Goal: Complete application form: Complete application form

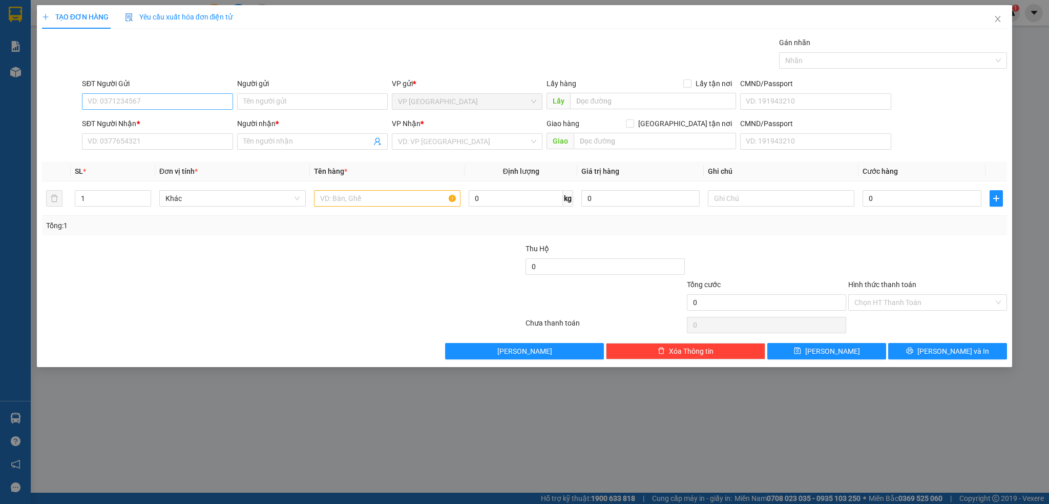
click at [159, 106] on input "SĐT Người Gửi" at bounding box center [157, 101] width 151 height 16
type input "0337896136"
click at [296, 103] on input "Người gửi" at bounding box center [312, 101] width 151 height 16
type input "CHỊ [PERSON_NAME]"
drag, startPoint x: 151, startPoint y: 99, endPoint x: 55, endPoint y: 101, distance: 95.3
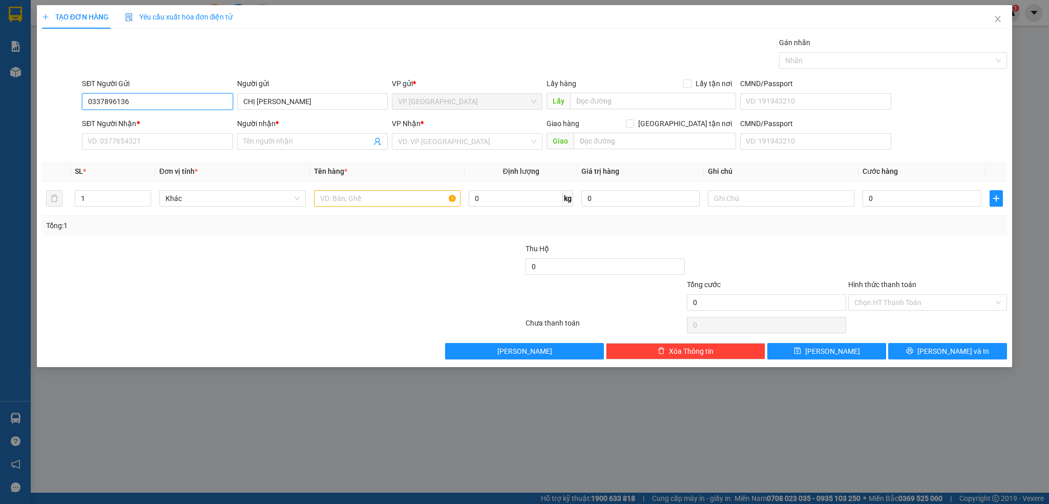
click at [55, 101] on div "SĐT Người Gửi 0337896136 0337896136 Người gửi CHỊ HÂN VP gửi * VP [GEOGRAPHIC_D…" at bounding box center [525, 96] width 968 height 36
click at [121, 135] on input "SĐT Người Nhận *" at bounding box center [157, 141] width 151 height 16
paste input "0337896136"
type input "0337896136"
click at [296, 142] on input "Người nhận *" at bounding box center [307, 141] width 128 height 11
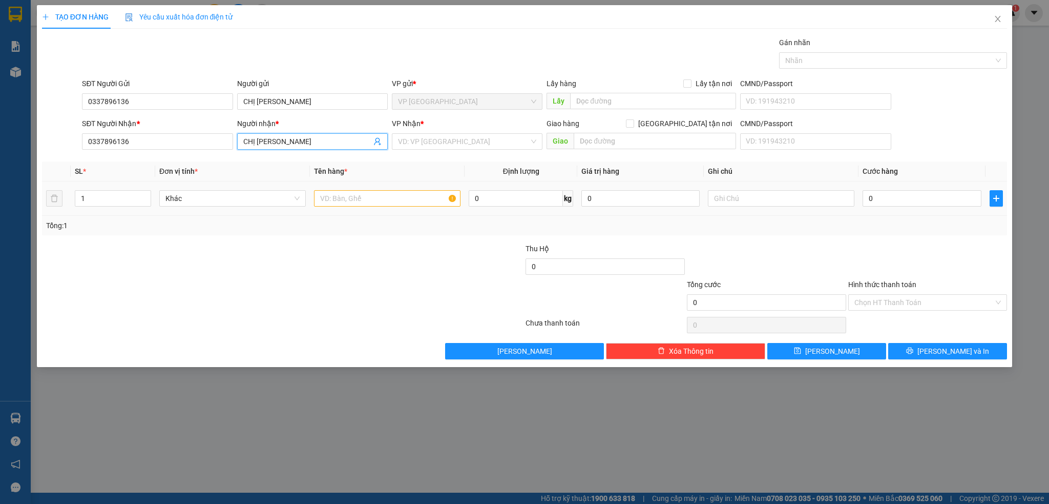
type input "CHỊ [PERSON_NAME]"
click at [367, 205] on input "text" at bounding box center [387, 198] width 146 height 16
type input "XE ĐẠP( THEO KHÁCH)"
click at [914, 203] on input "0" at bounding box center [922, 198] width 118 height 16
type input "2"
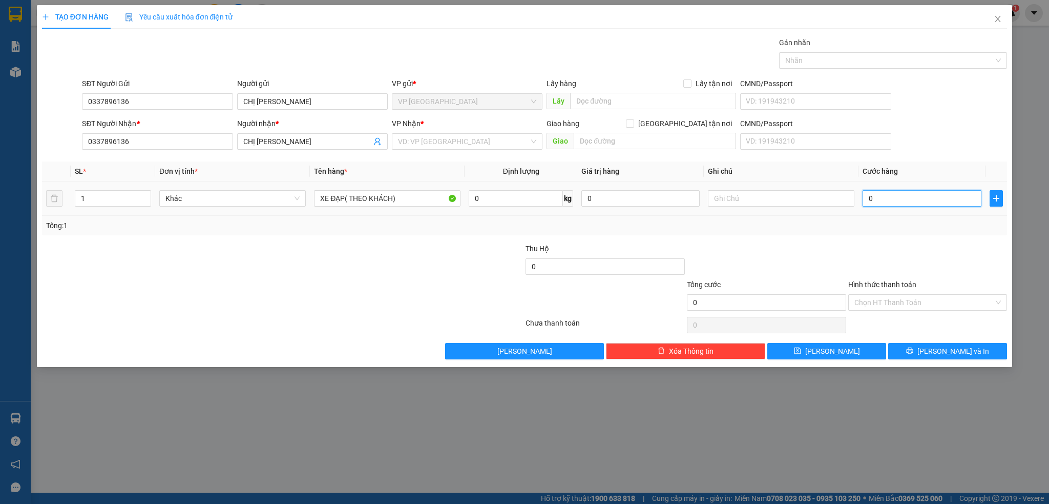
type input "2"
type input "25"
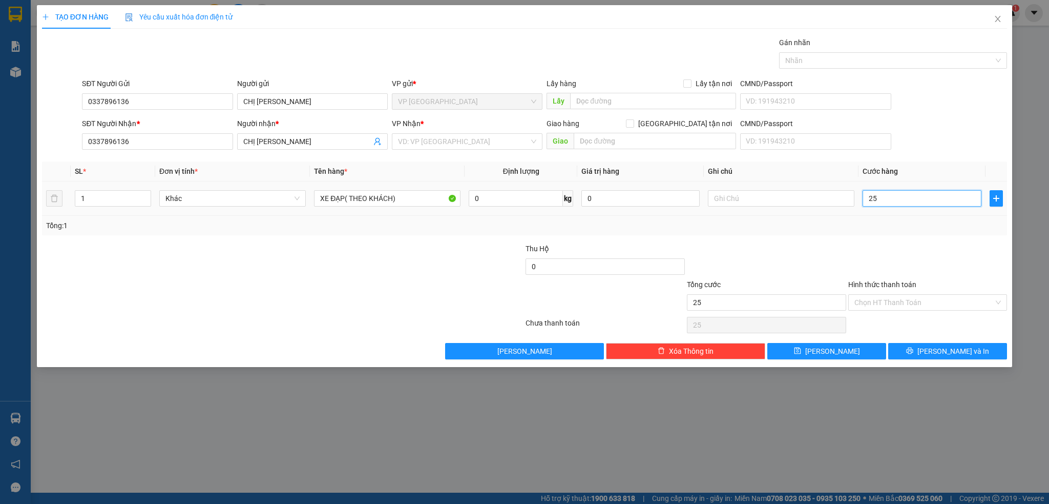
type input "250"
type input "2.500"
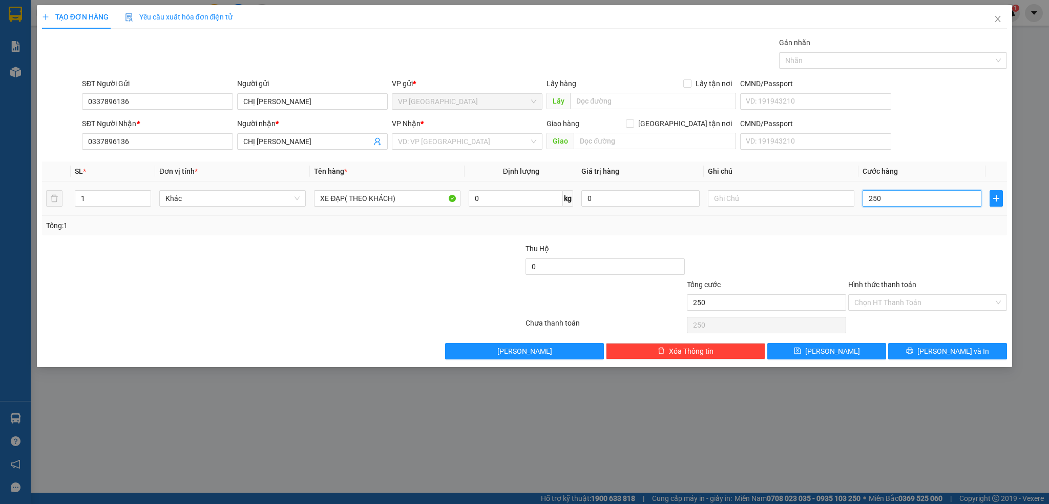
type input "2.500"
type input "25.000"
type input "250.000"
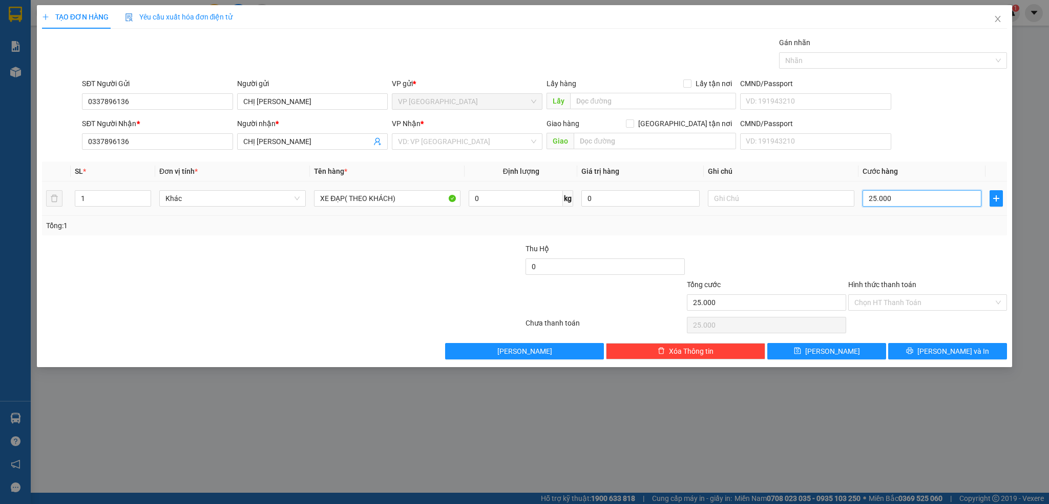
type input "250.000"
click at [961, 304] on input "Hình thức thanh toán" at bounding box center [924, 302] width 140 height 15
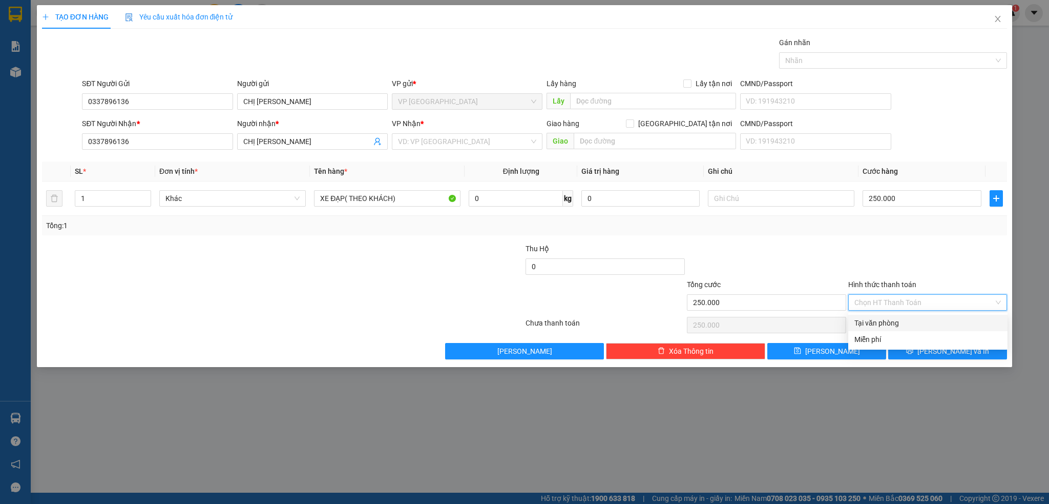
click at [915, 324] on div "Tại văn phòng" at bounding box center [927, 322] width 147 height 11
type input "0"
click at [972, 349] on button "[PERSON_NAME] và In" at bounding box center [947, 351] width 119 height 16
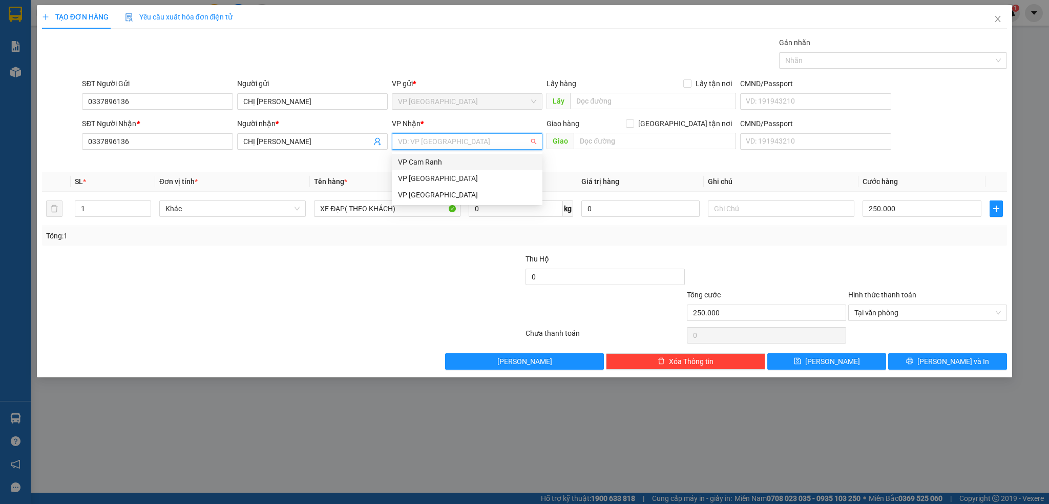
click at [500, 143] on input "search" at bounding box center [463, 141] width 131 height 15
click at [435, 176] on div "VP [GEOGRAPHIC_DATA]" at bounding box center [467, 178] width 138 height 11
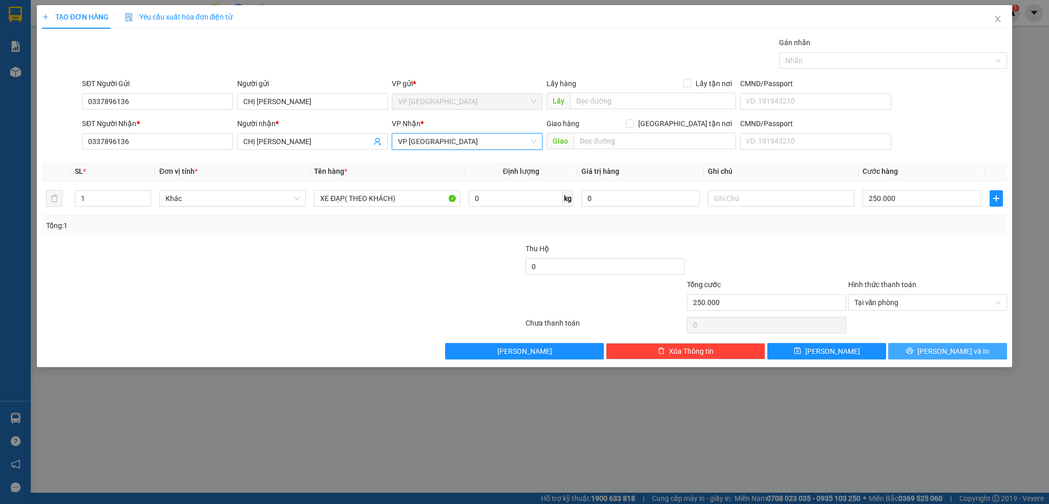
click at [948, 347] on span "[PERSON_NAME] và In" at bounding box center [953, 350] width 72 height 11
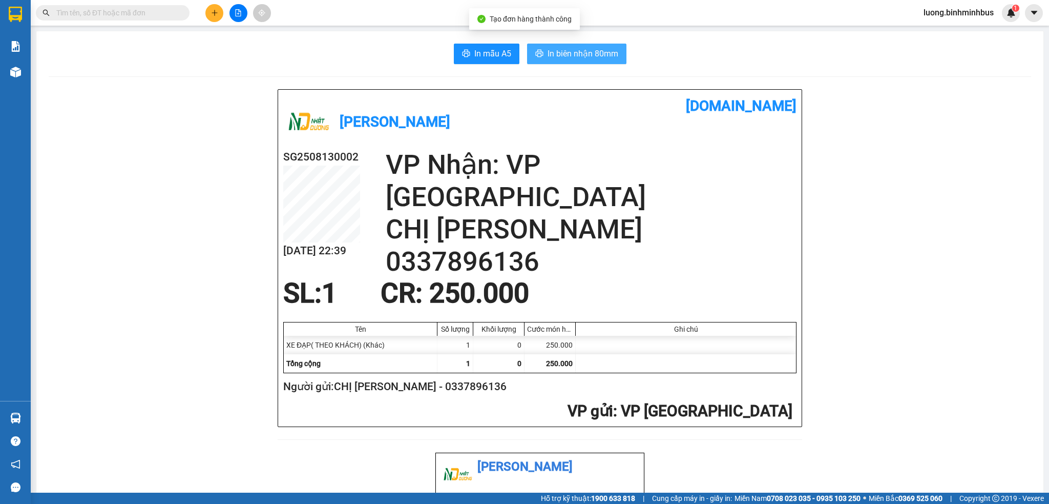
click at [605, 52] on span "In biên nhận 80mm" at bounding box center [583, 53] width 71 height 13
click at [481, 51] on span "In mẫu A5" at bounding box center [492, 53] width 37 height 13
